Goal: Information Seeking & Learning: Learn about a topic

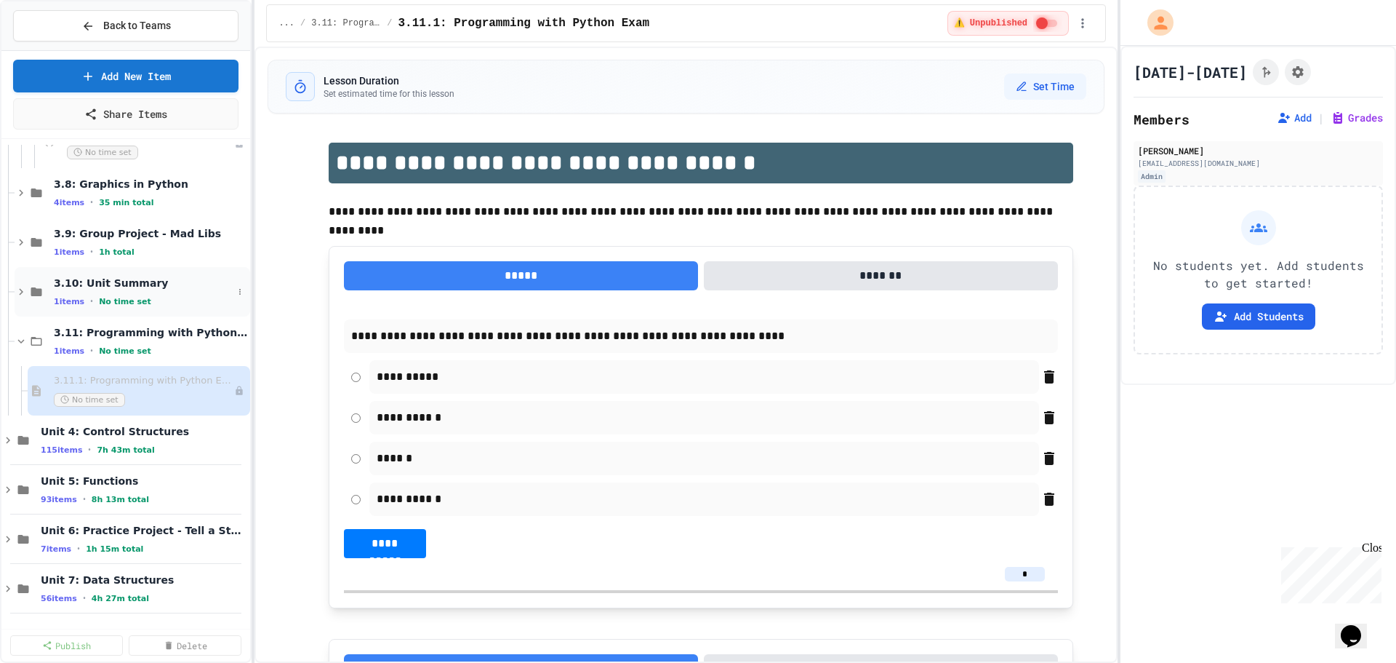
click at [116, 289] on span "3.10: Unit Summary" at bounding box center [143, 282] width 179 height 13
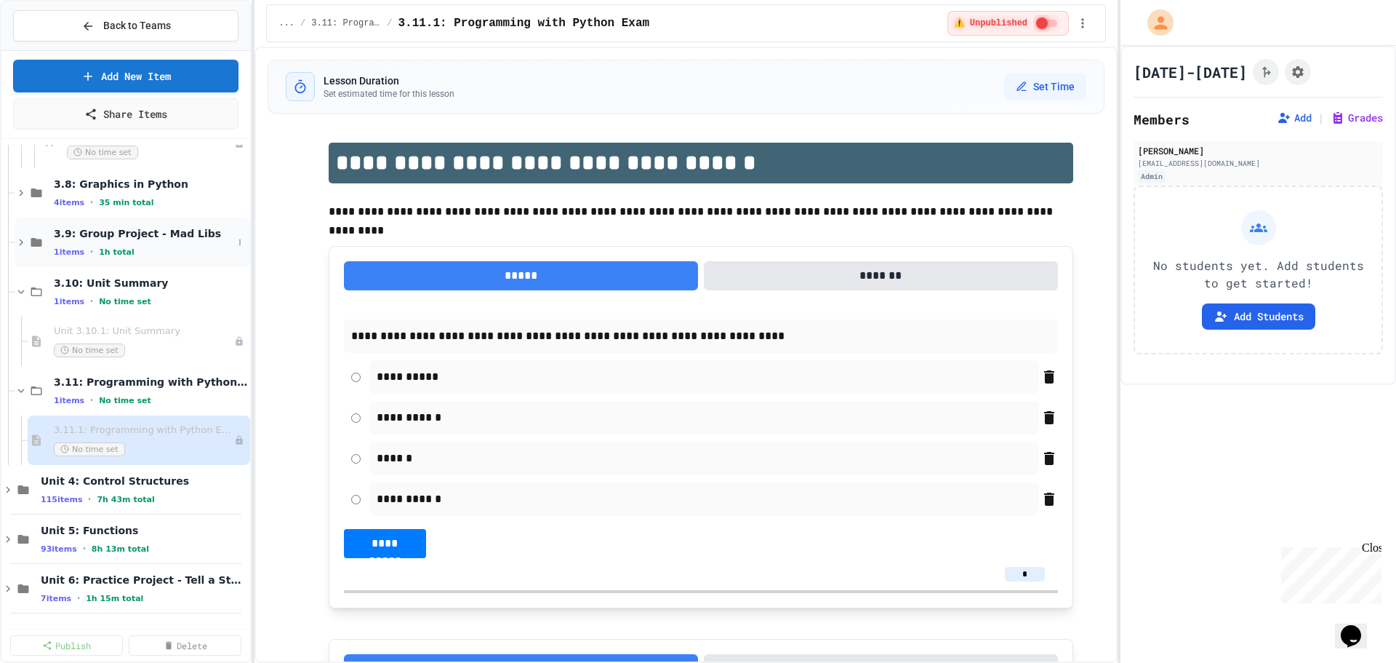
click at [121, 249] on div "1 items • 1h total" at bounding box center [143, 252] width 179 height 12
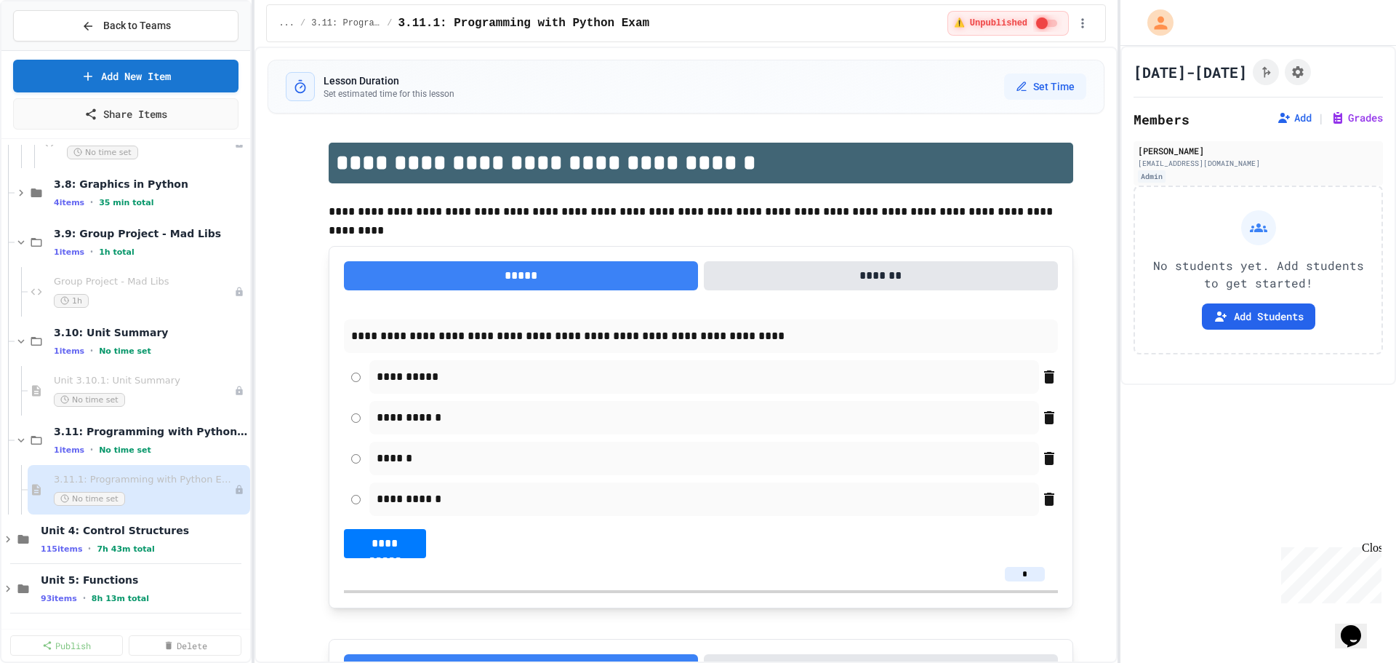
scroll to position [1891, 0]
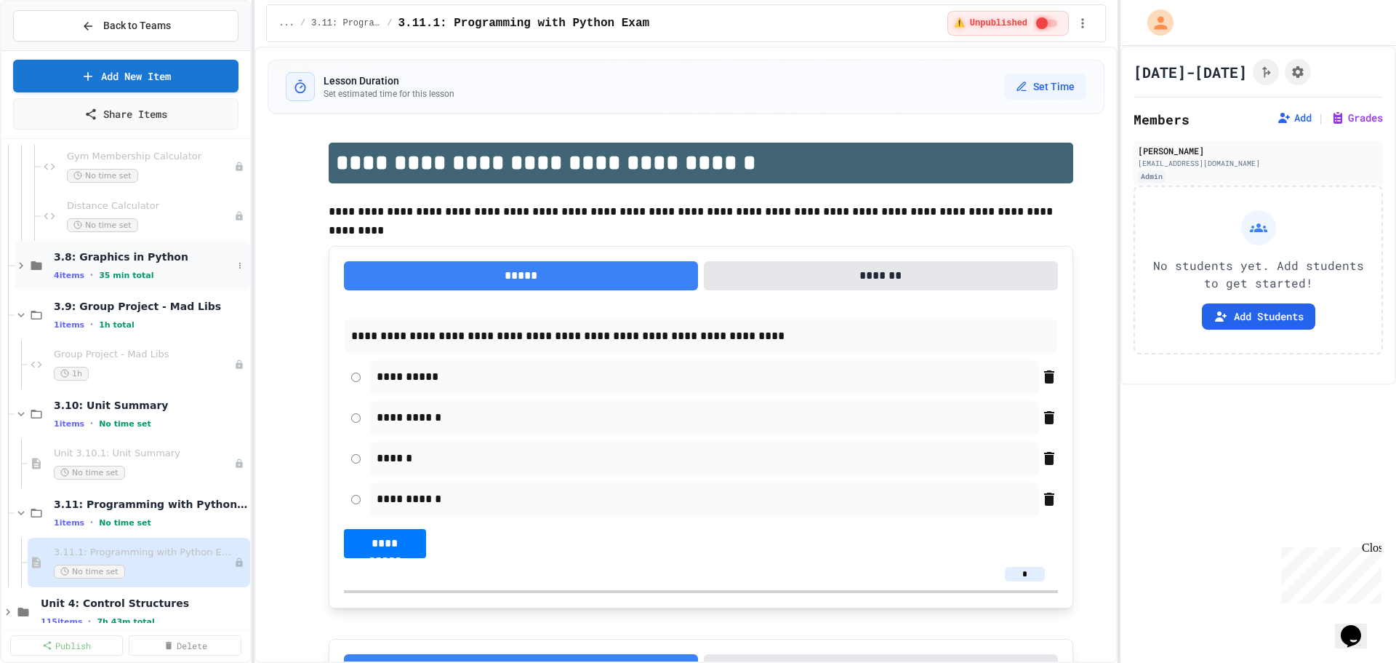
click at [117, 271] on span "35 min total" at bounding box center [126, 275] width 55 height 9
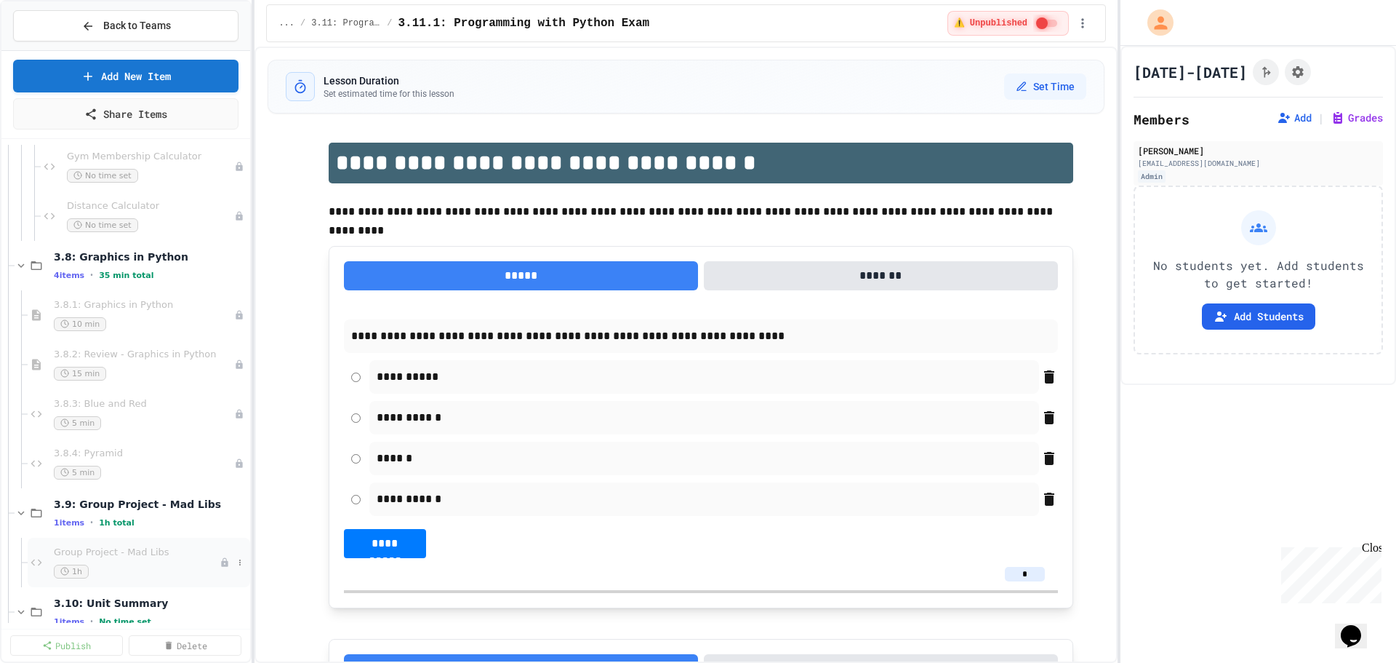
click at [141, 552] on span "Group Project - Mad Libs" at bounding box center [137, 552] width 166 height 12
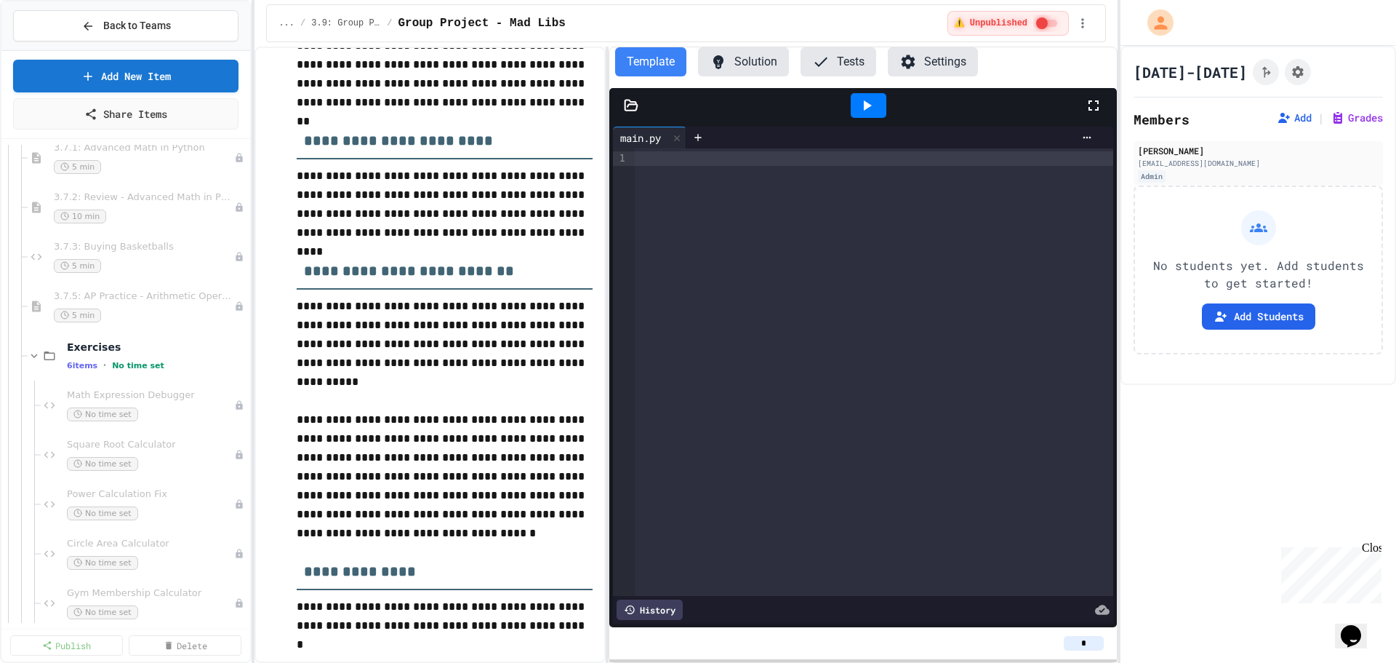
scroll to position [1382, 0]
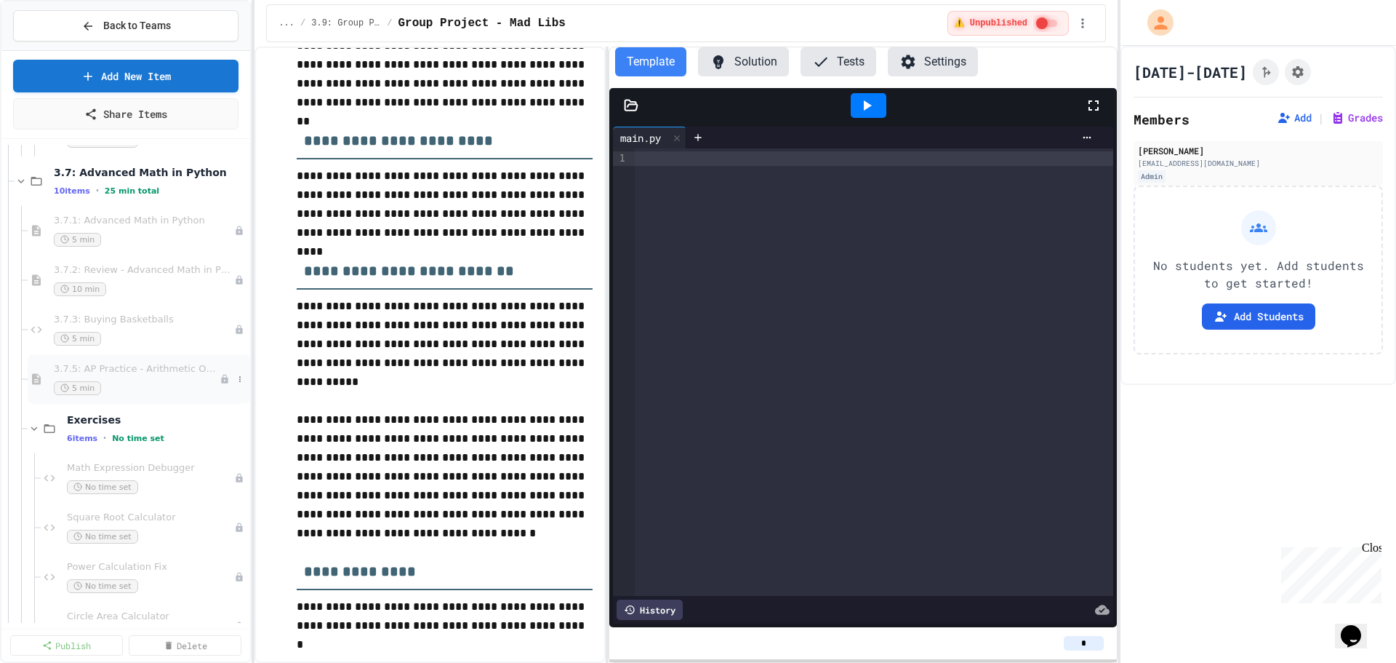
click at [127, 379] on div "3.7.5: AP Practice - Arithmetic Operators 5 min" at bounding box center [137, 379] width 166 height 32
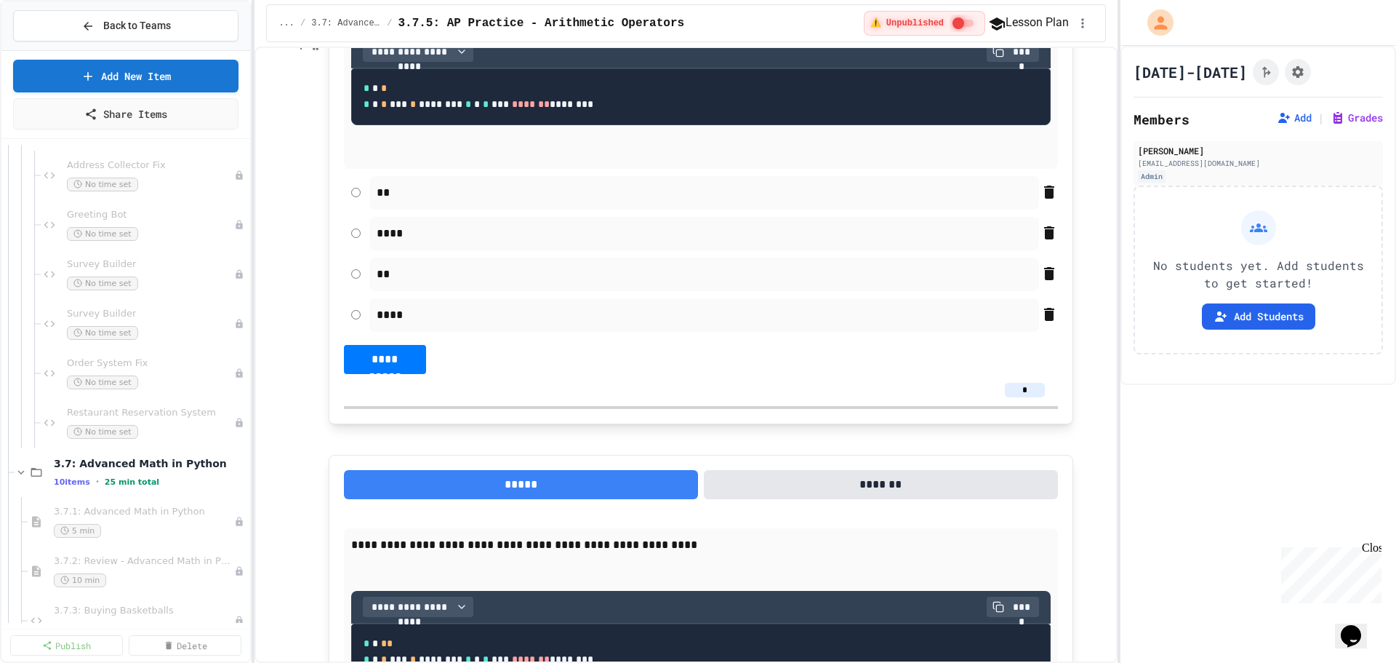
scroll to position [881, 0]
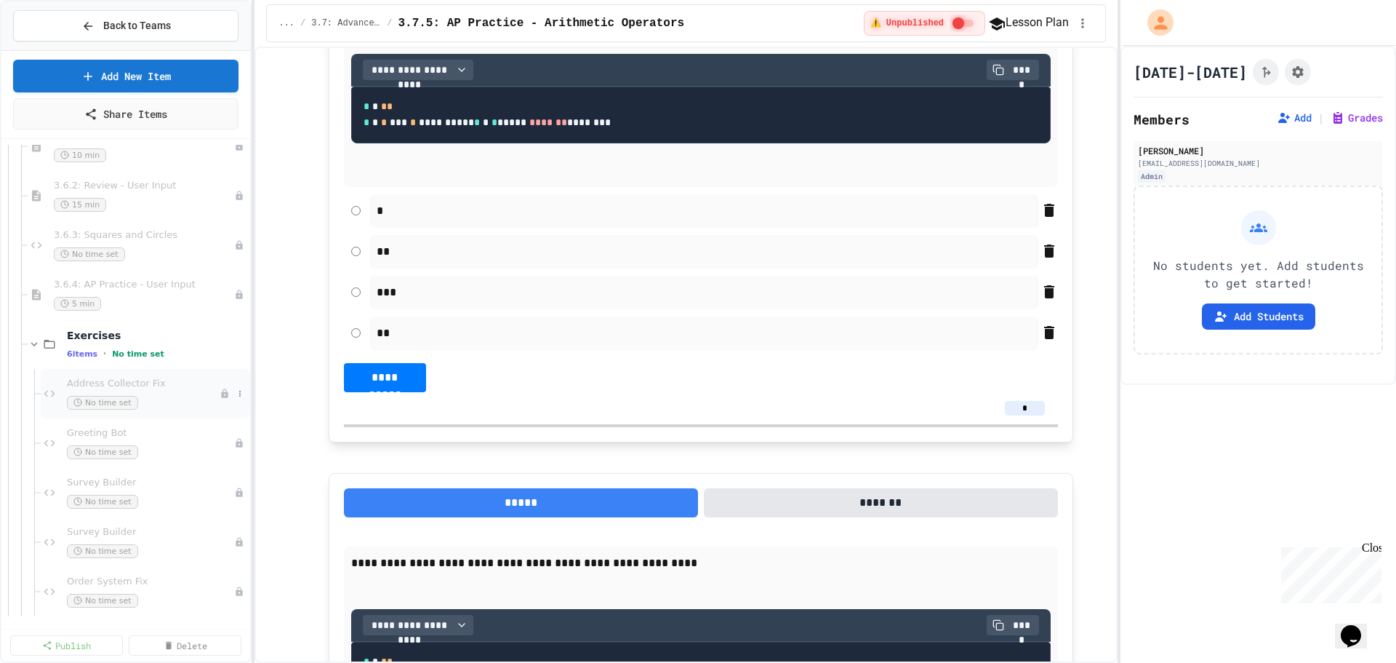
scroll to position [800, 0]
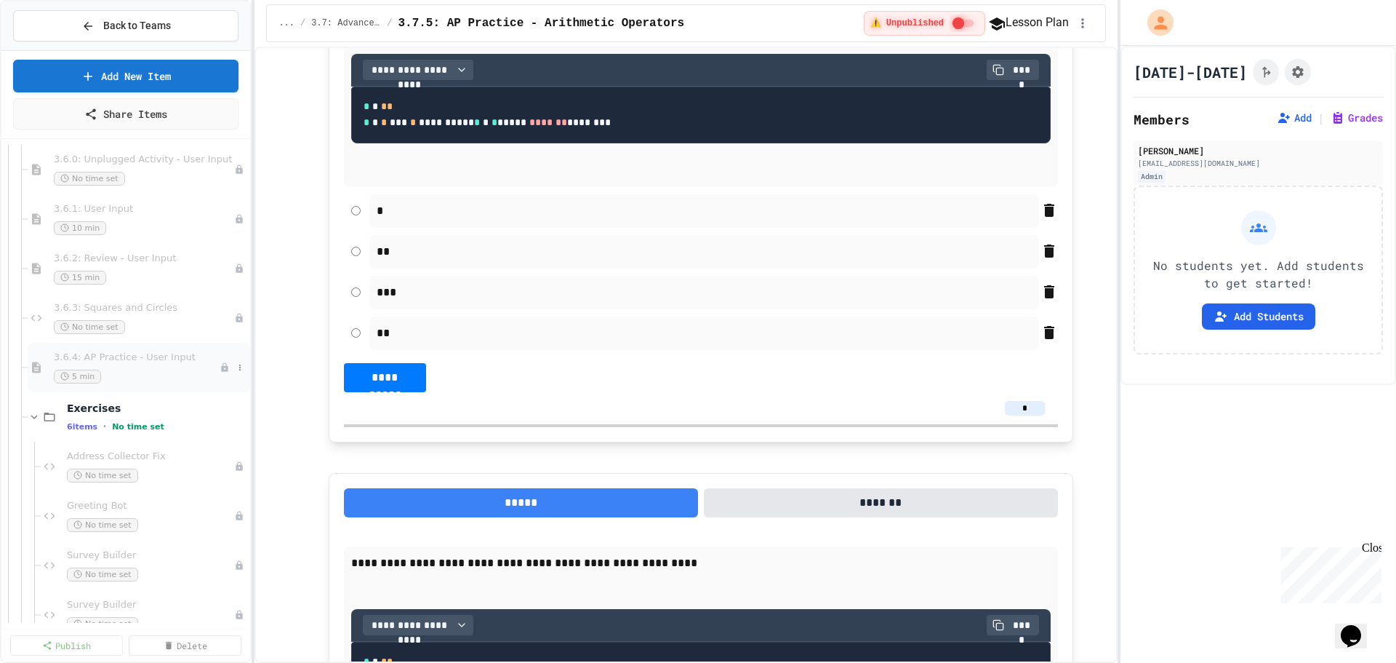
click at [116, 356] on span "3.6.4: AP Practice - User Input" at bounding box center [137, 357] width 166 height 12
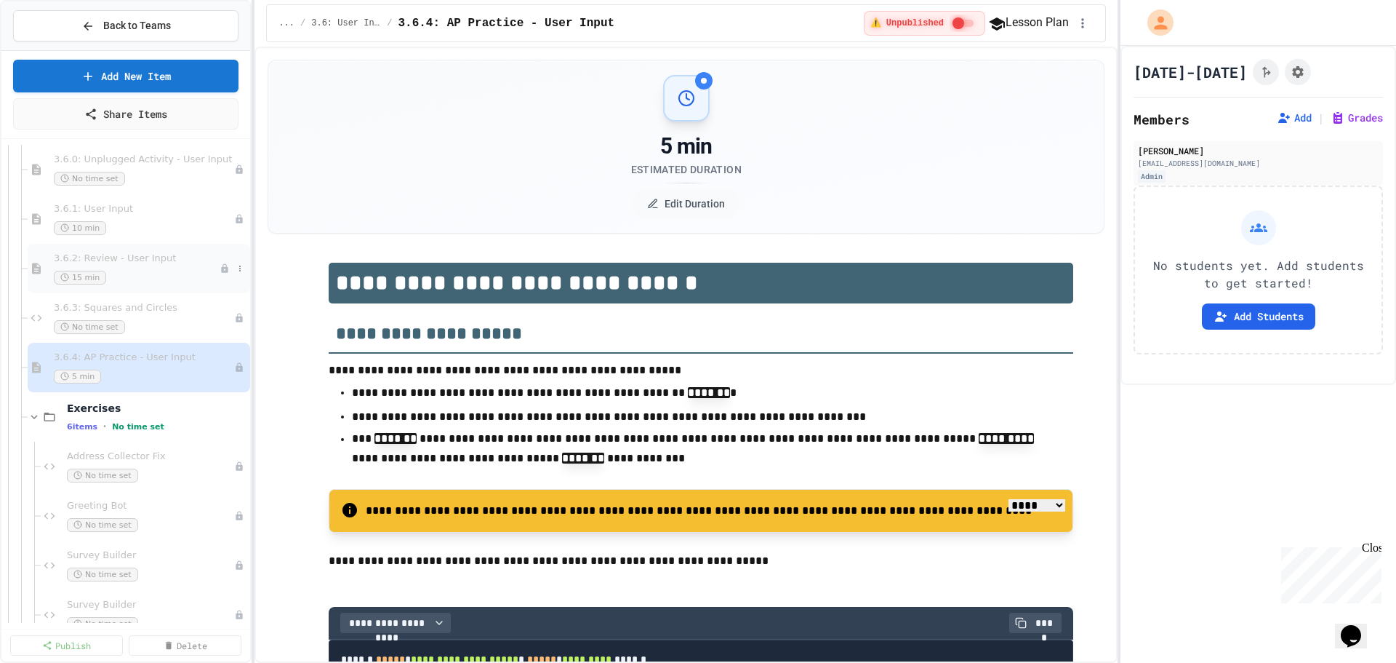
click at [125, 259] on span "3.6.2: Review - User Input" at bounding box center [137, 258] width 166 height 12
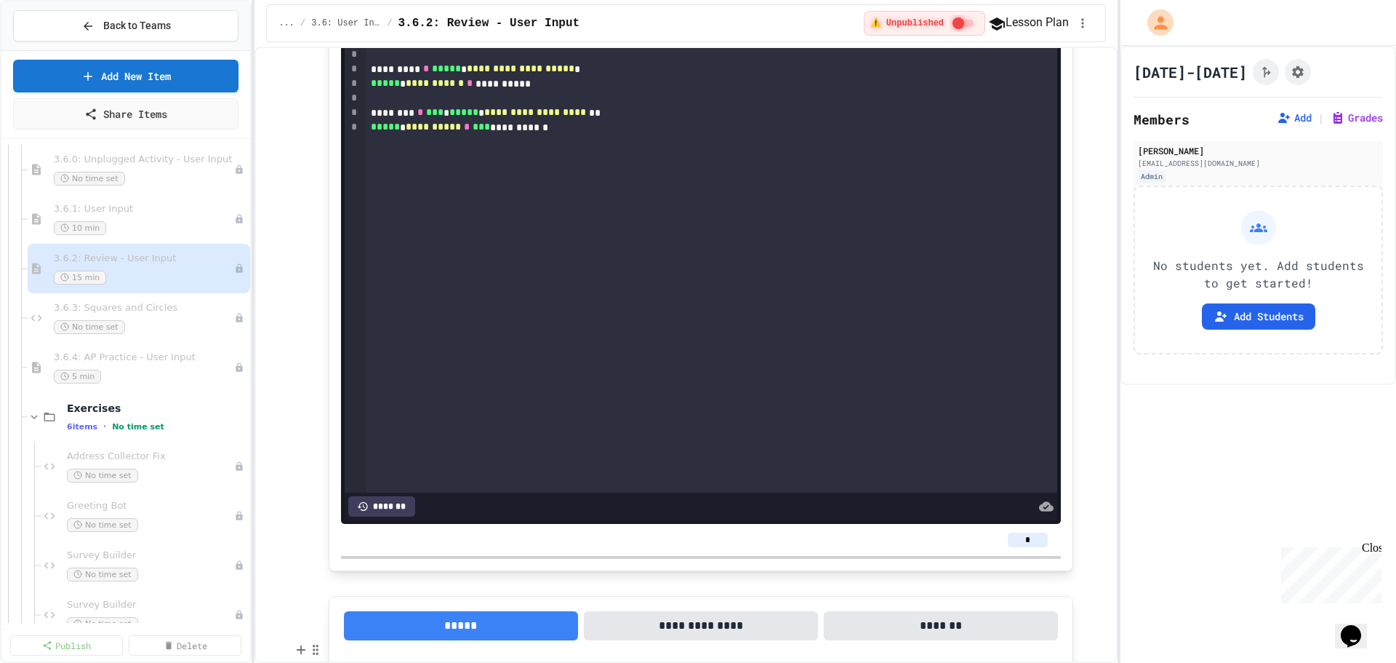
scroll to position [2930, 0]
